Goal: Task Accomplishment & Management: Use online tool/utility

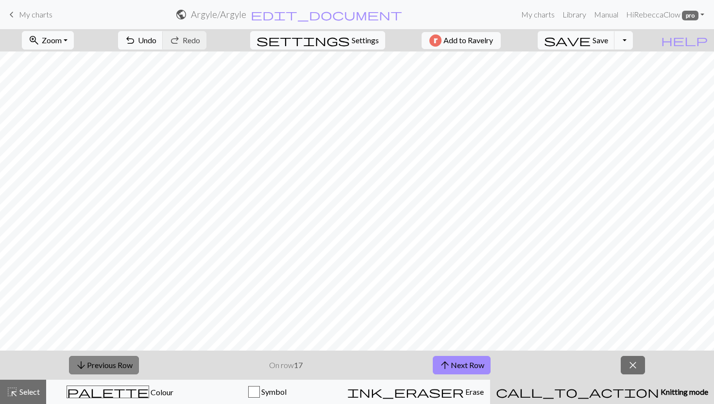
click at [127, 360] on button "arrow_downward Previous Row" at bounding box center [104, 365] width 70 height 18
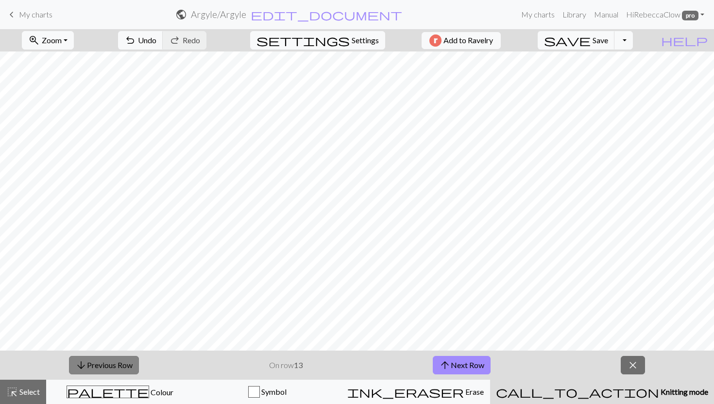
click at [127, 360] on button "arrow_downward Previous Row" at bounding box center [104, 365] width 70 height 18
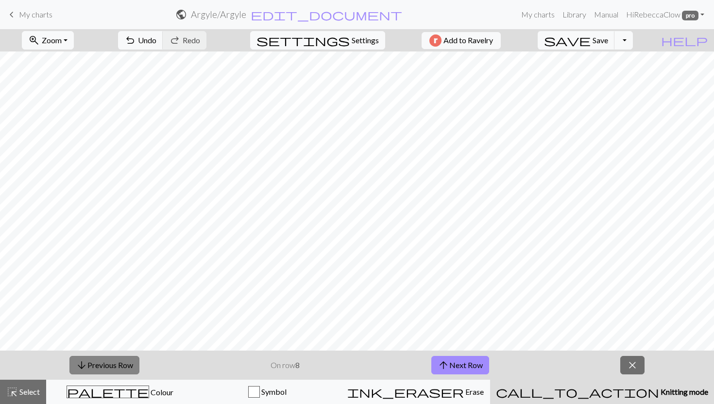
click at [127, 360] on button "arrow_downward Previous Row" at bounding box center [104, 365] width 70 height 18
click at [451, 367] on button "arrow_upward Next Row" at bounding box center [460, 365] width 58 height 18
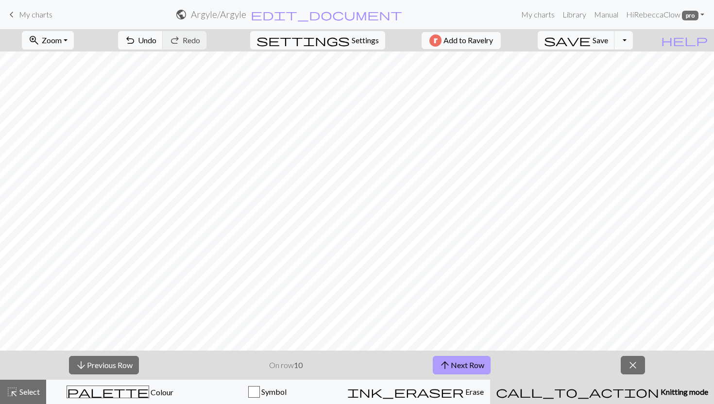
click at [451, 367] on button "arrow_upward Next Row" at bounding box center [462, 365] width 58 height 18
